Goal: Transaction & Acquisition: Obtain resource

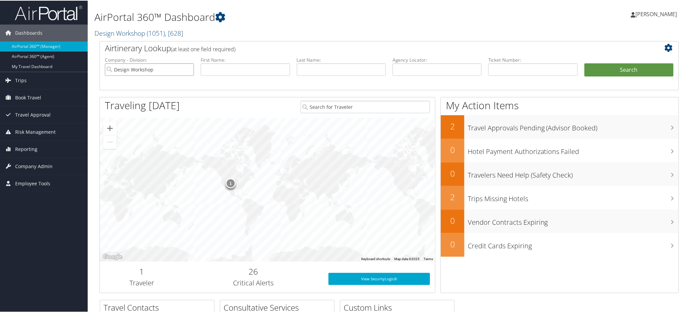
click at [190, 69] on input "Design Workshop" at bounding box center [149, 69] width 89 height 12
click at [406, 69] on input "text" at bounding box center [437, 69] width 89 height 12
paste input "D984C6"
type input "D984C6"
click at [606, 67] on button "Search" at bounding box center [628, 69] width 89 height 13
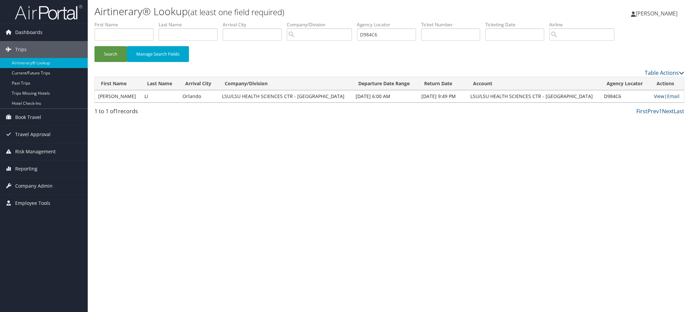
click at [654, 96] on link "View" at bounding box center [659, 96] width 10 height 6
drag, startPoint x: 391, startPoint y: 32, endPoint x: 299, endPoint y: 40, distance: 91.7
click at [299, 21] on ul "First Name Last Name Departure City Arrival City Company/Division Airport/City …" at bounding box center [389, 21] width 590 height 0
paste input "5MT"
type input "D985MT"
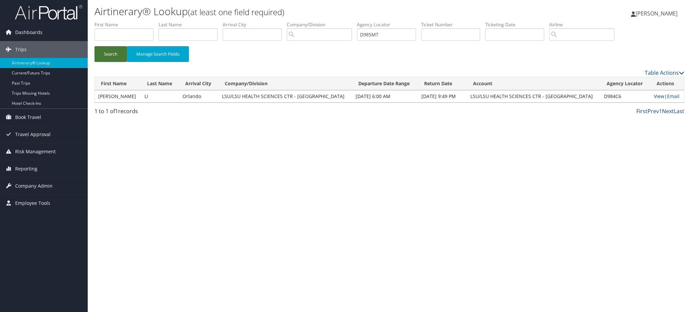
click at [105, 52] on button "Search" at bounding box center [110, 54] width 32 height 16
click at [654, 94] on link "View" at bounding box center [659, 96] width 10 height 6
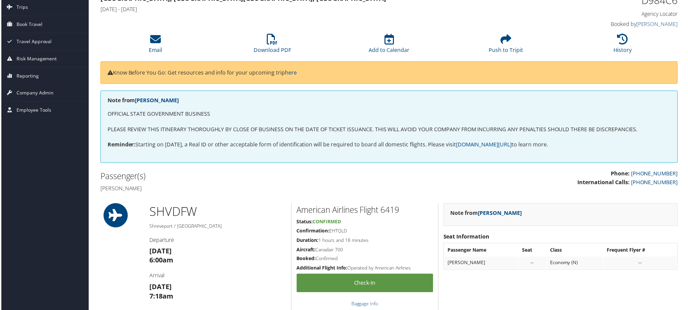
scroll to position [36, 0]
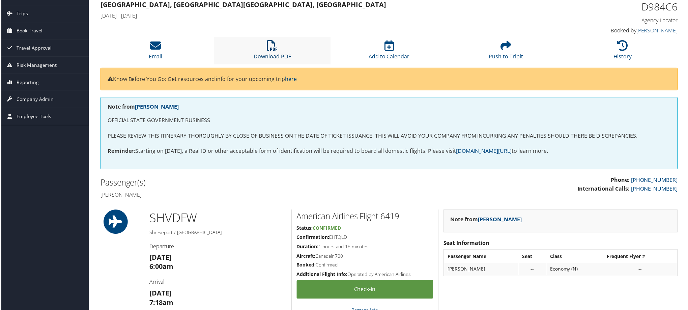
click at [278, 55] on link "Download PDF" at bounding box center [271, 52] width 37 height 16
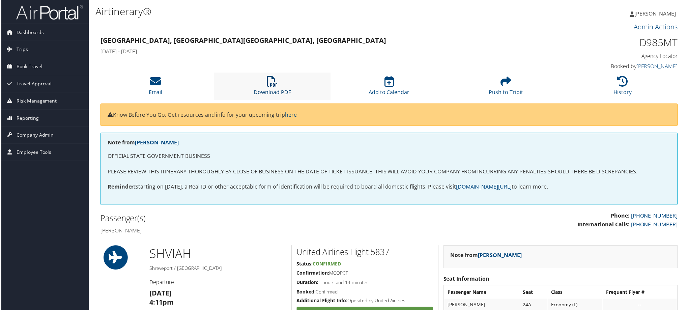
click at [273, 93] on link "Download PDF" at bounding box center [271, 88] width 37 height 16
